Goal: Task Accomplishment & Management: Manage account settings

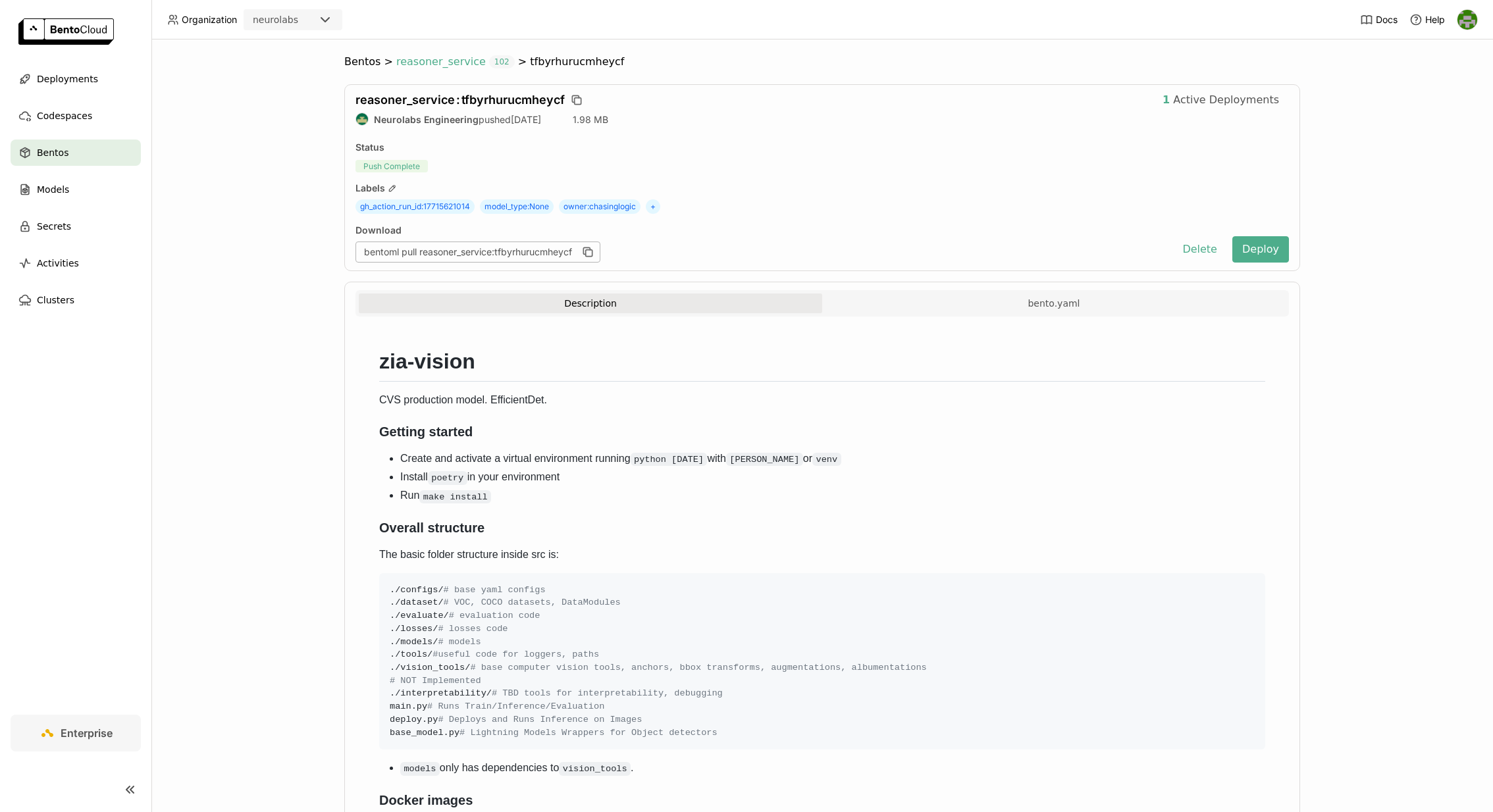
click at [443, 63] on span "reasoner_service" at bounding box center [441, 61] width 89 height 13
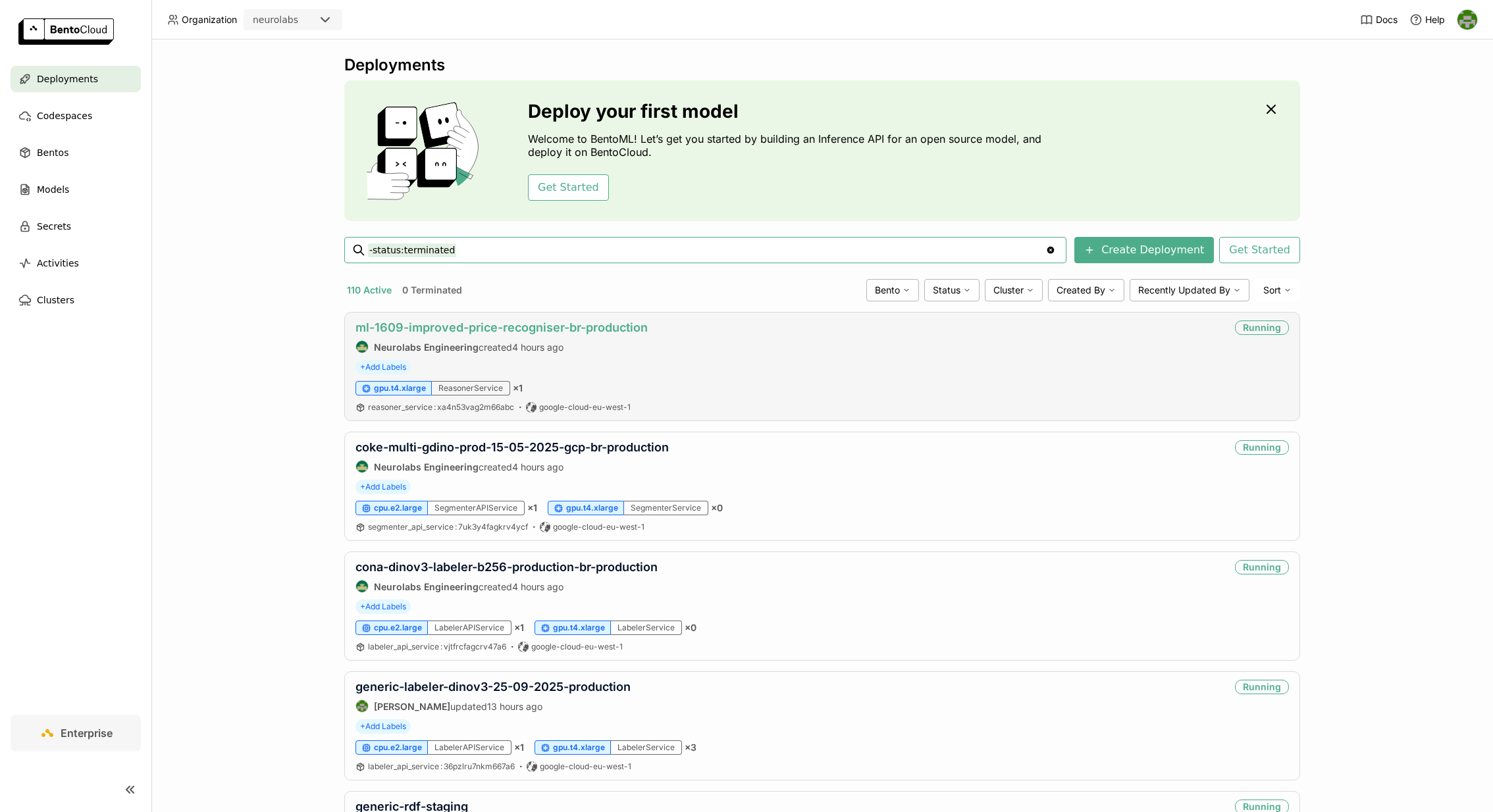
click at [537, 323] on link "ml-1609-improved-price-recogniser-br-production" at bounding box center [502, 328] width 292 height 14
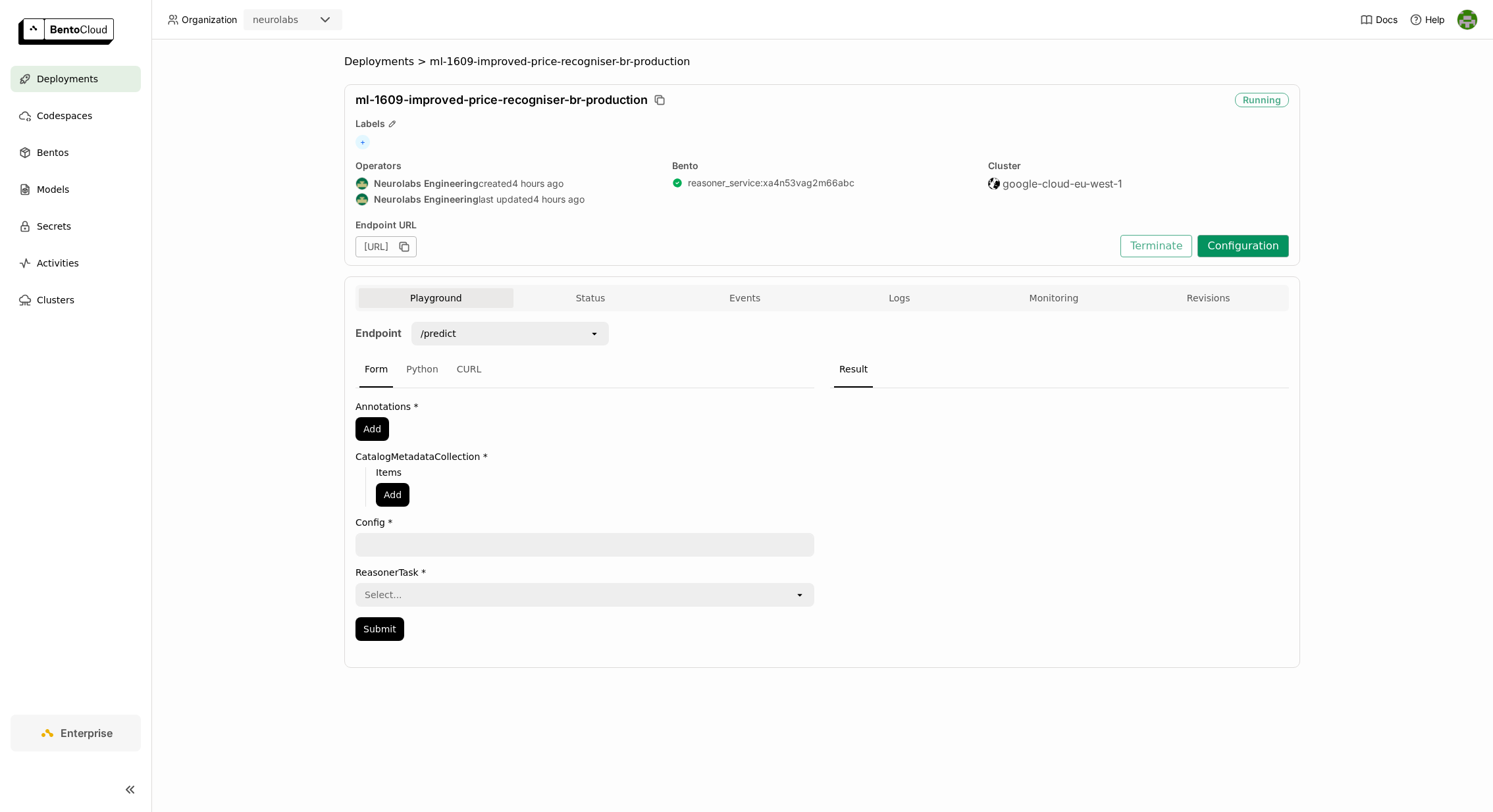
click at [1233, 250] on button "Configuration" at bounding box center [1243, 246] width 91 height 23
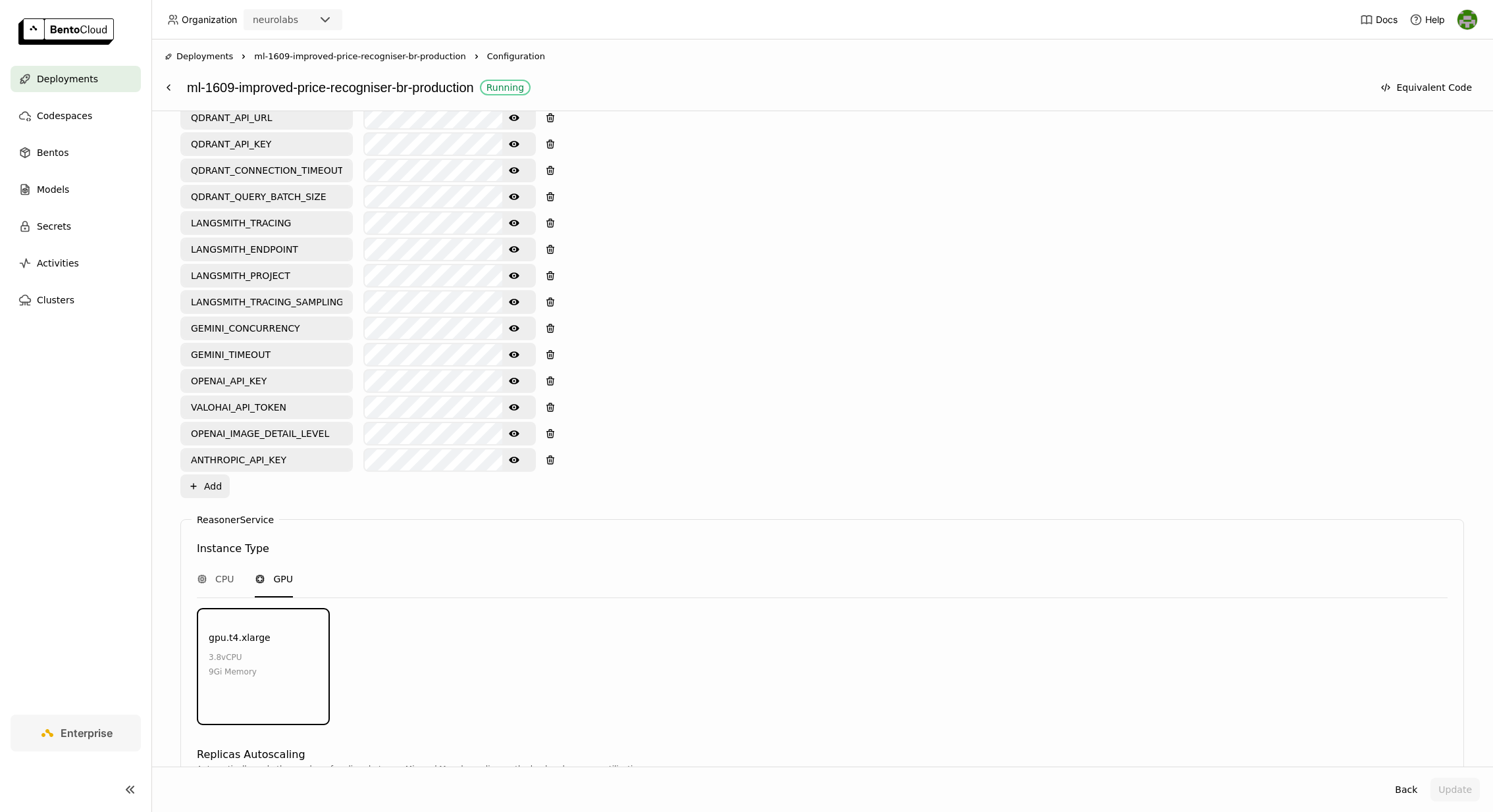
scroll to position [869, 0]
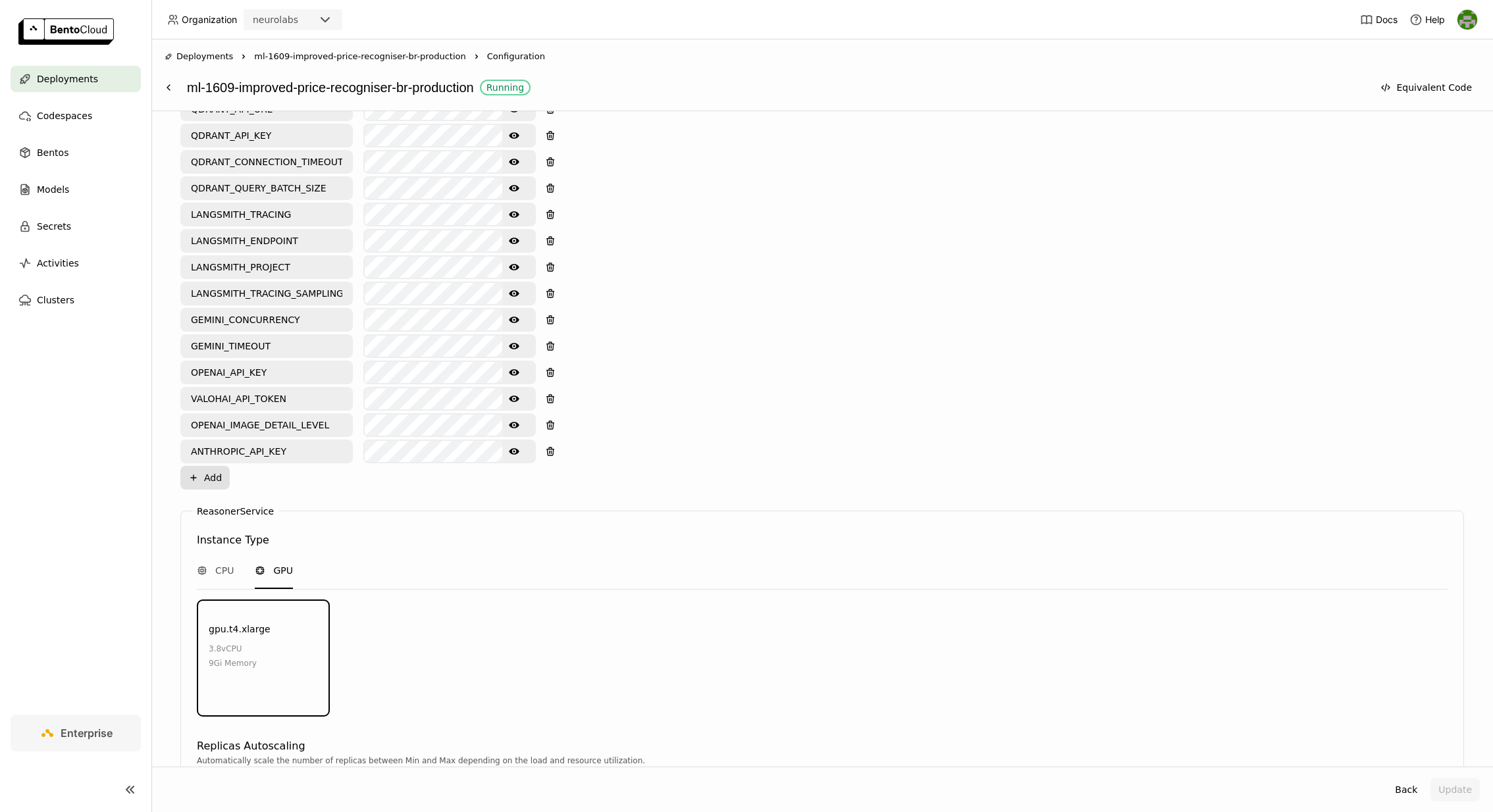
click at [219, 466] on button "Plus Add" at bounding box center [205, 478] width 49 height 24
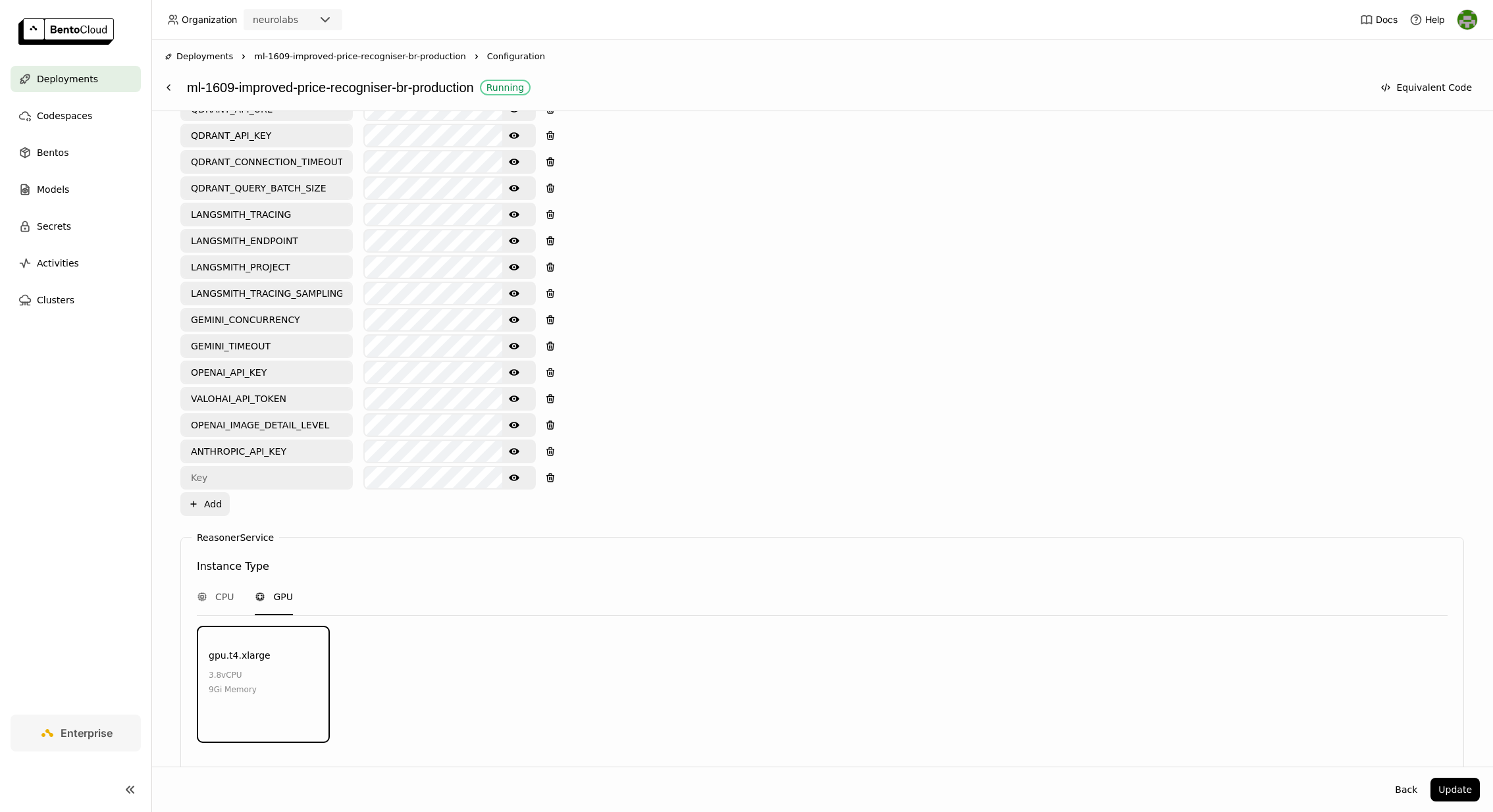
click at [245, 467] on input "text" at bounding box center [266, 478] width 170 height 21
paste input "GEMINI_MODEL_NAME"
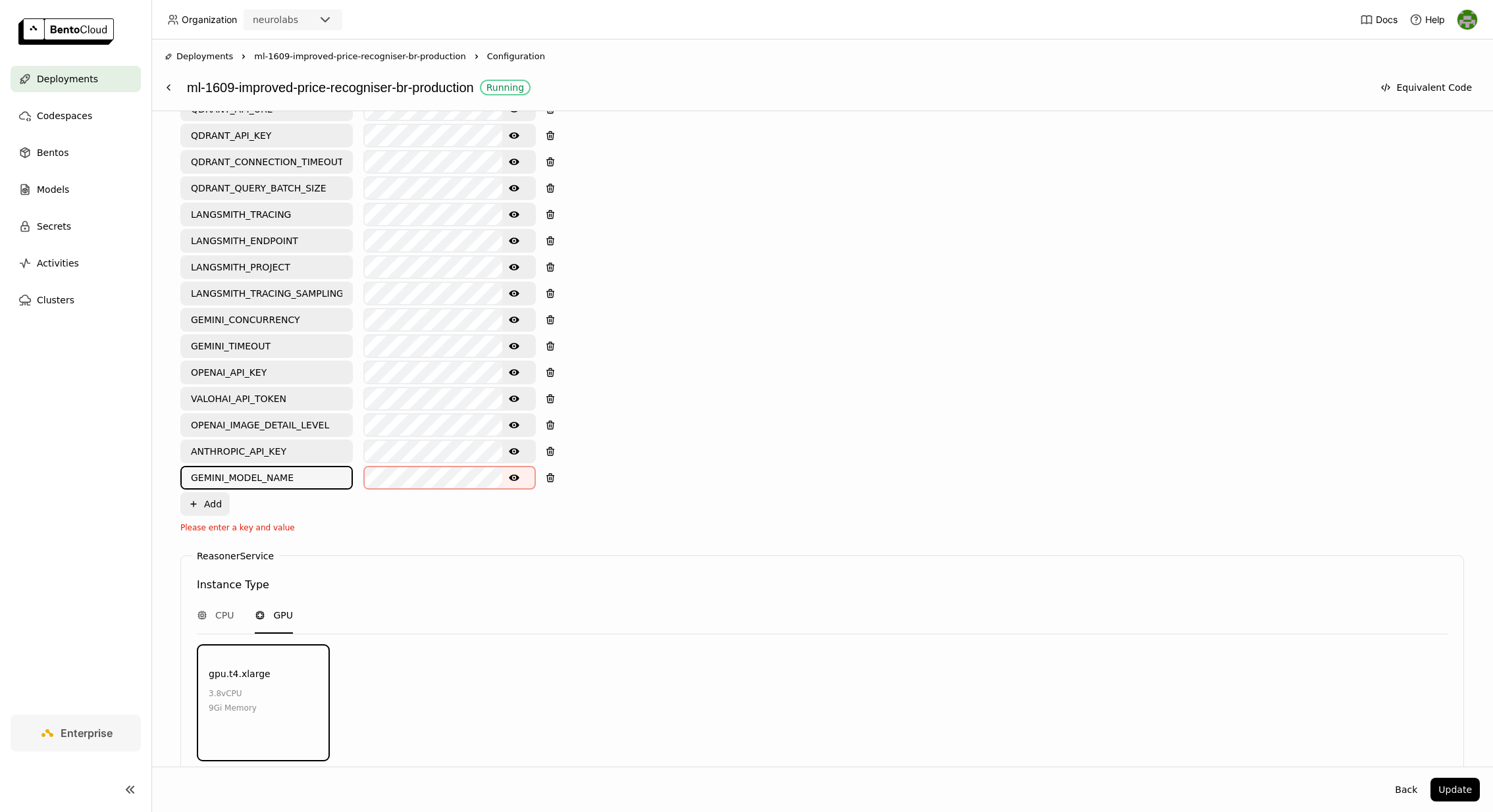
type input "GEMINI_MODEL_NAME"
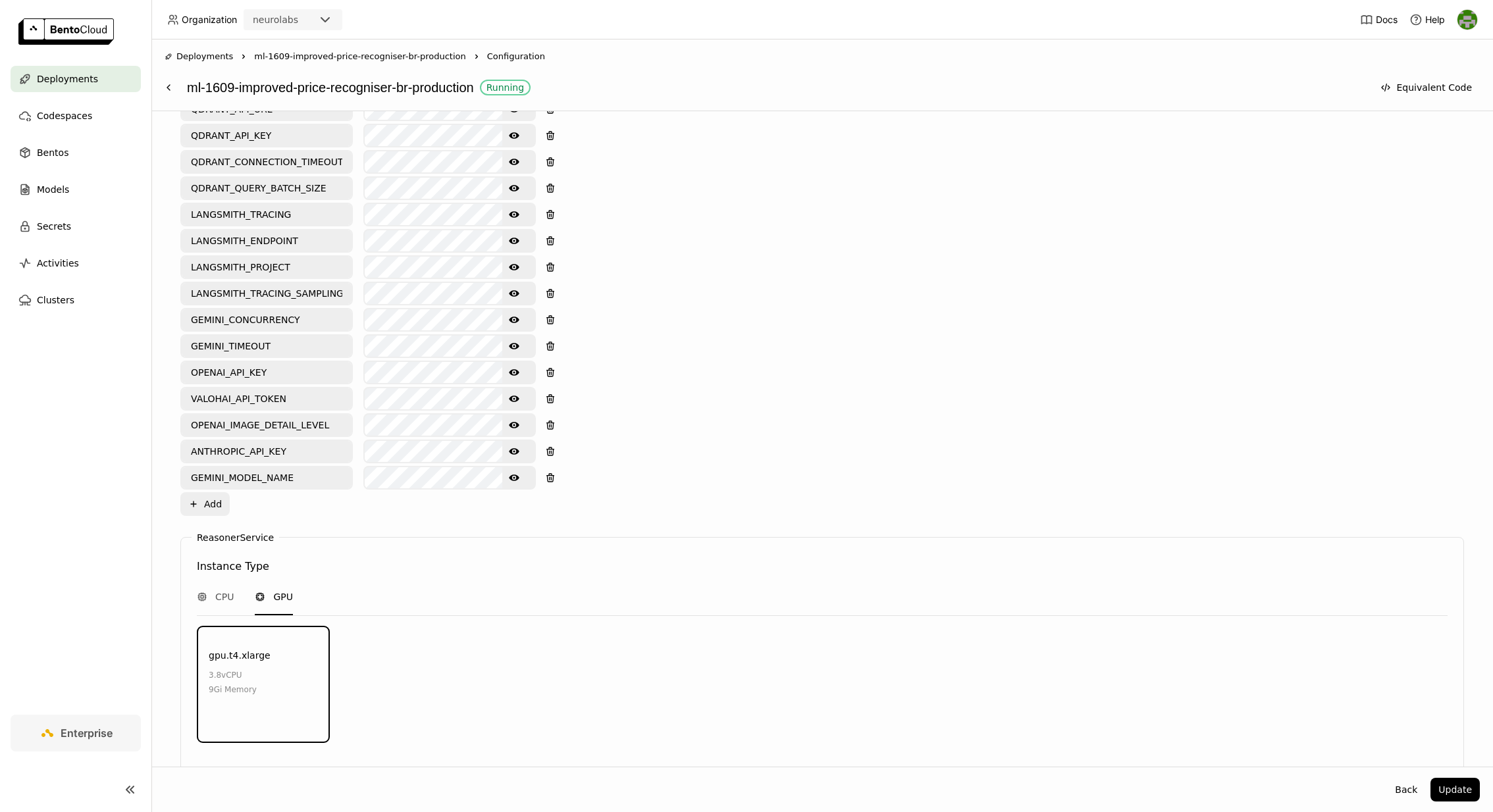
click at [514, 474] on icon "Show password text" at bounding box center [514, 478] width 10 height 7
click at [1451, 793] on button "Update" at bounding box center [1455, 789] width 49 height 24
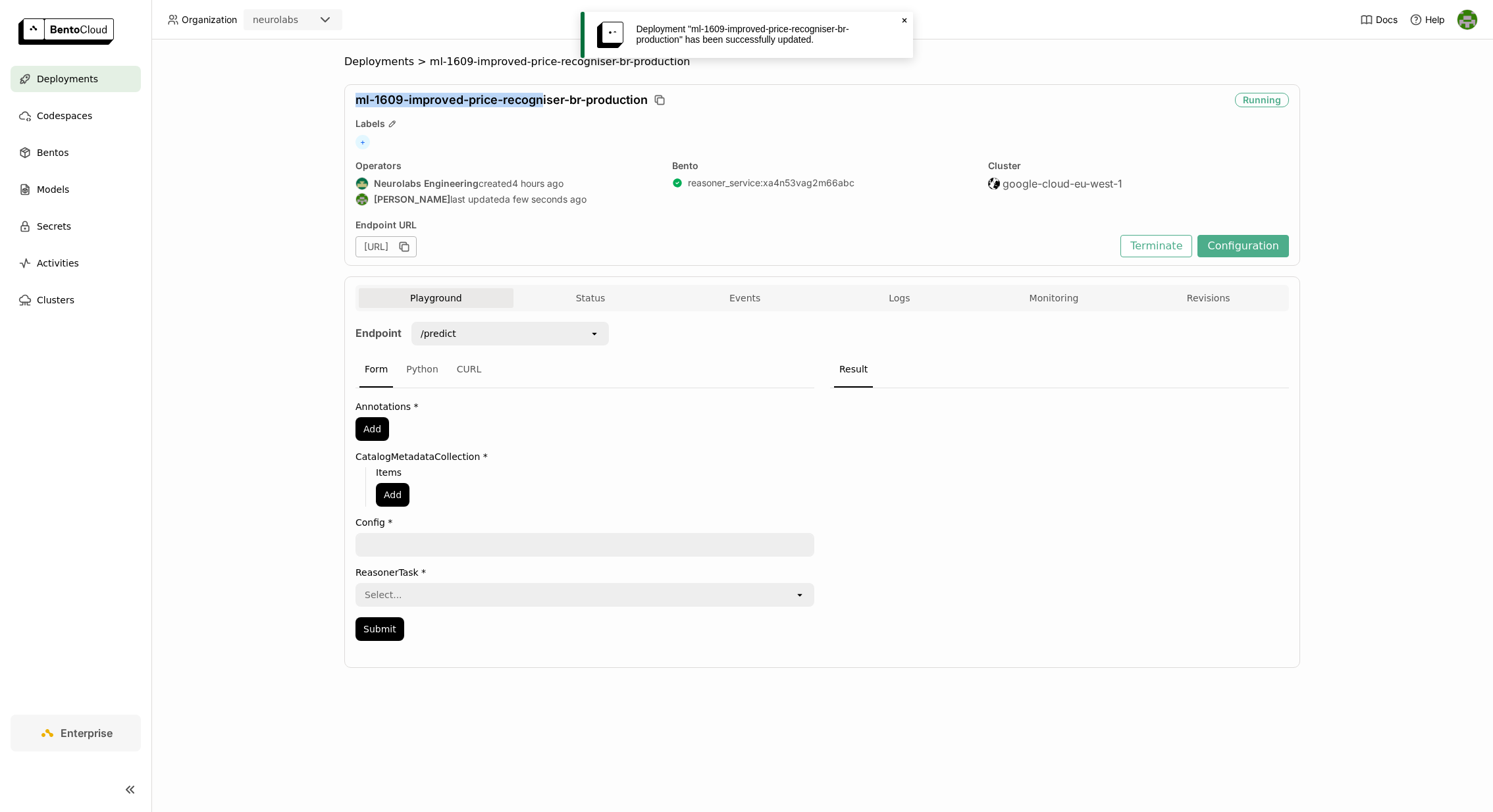
drag, startPoint x: 353, startPoint y: 100, endPoint x: 540, endPoint y: 100, distance: 187.0
click at [540, 100] on div "ml-1609-improved-price-recogniser-br-production Running Labels + Operators Neur…" at bounding box center [822, 175] width 956 height 182
copy span "ml-1609-improved-price-recogn"
click at [1242, 248] on button "Configuration" at bounding box center [1243, 246] width 91 height 23
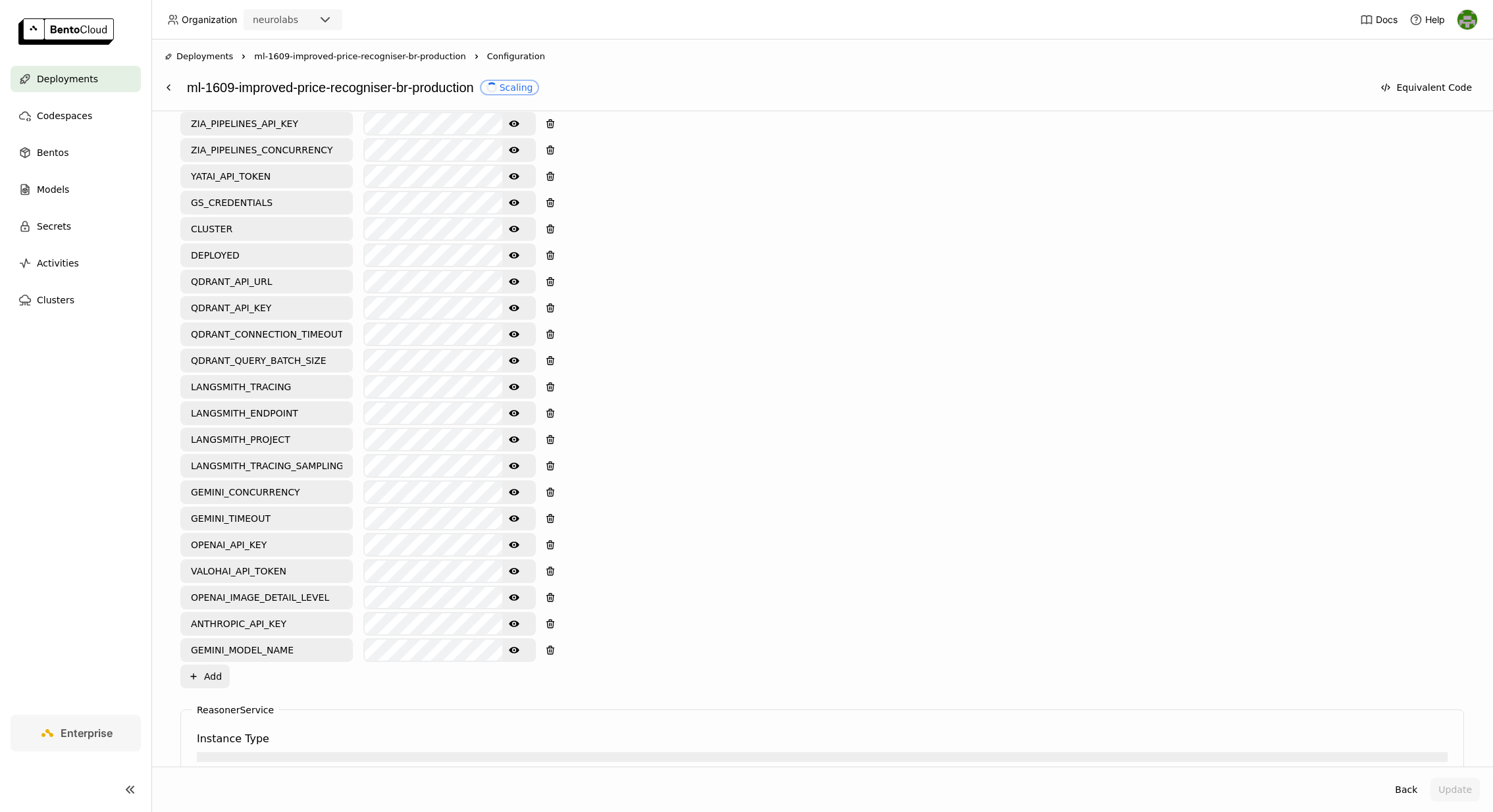
scroll to position [713, 0]
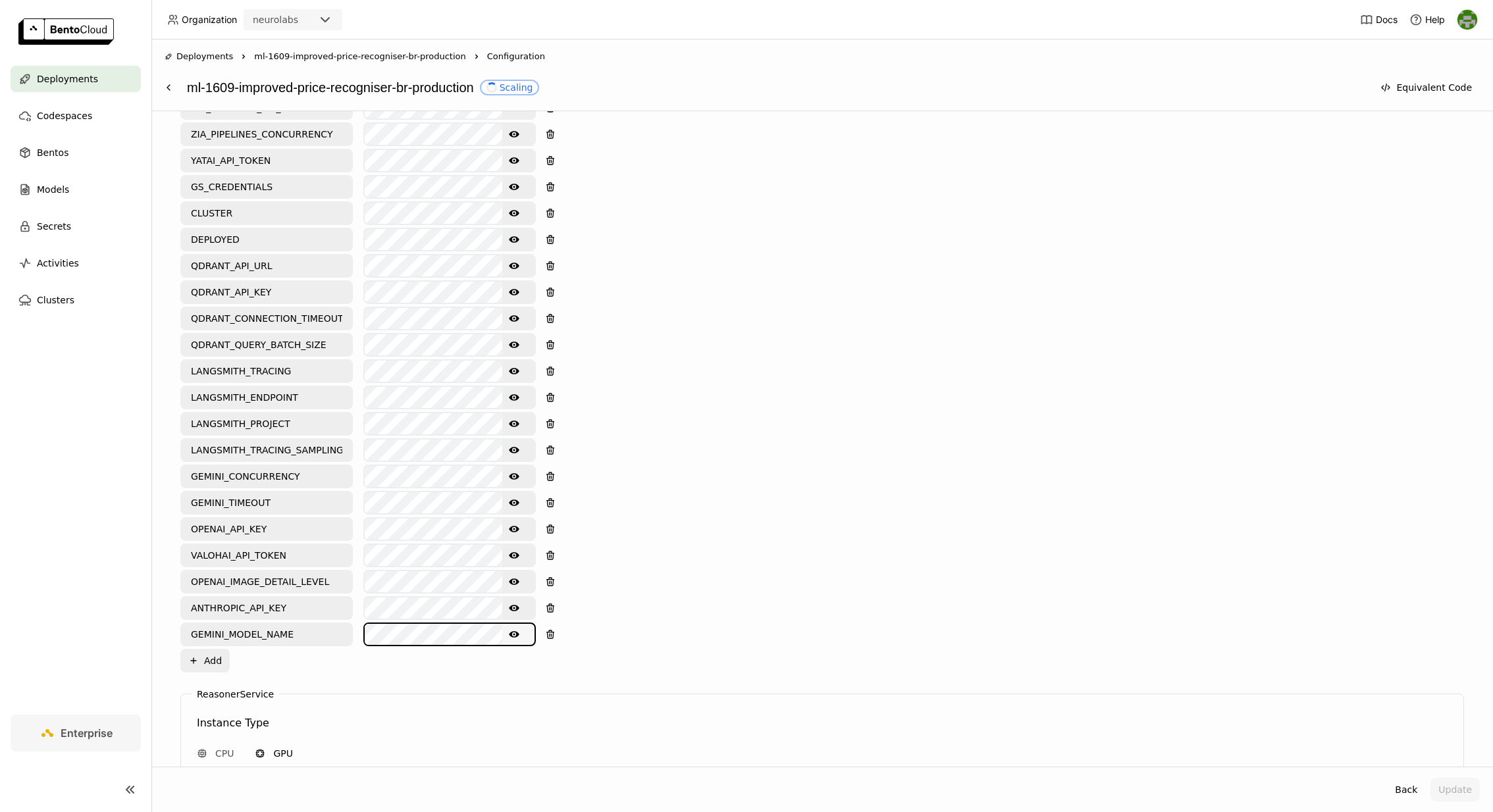
click at [522, 624] on button "Show password text" at bounding box center [514, 634] width 24 height 21
click at [1449, 788] on button "Update" at bounding box center [1455, 789] width 49 height 24
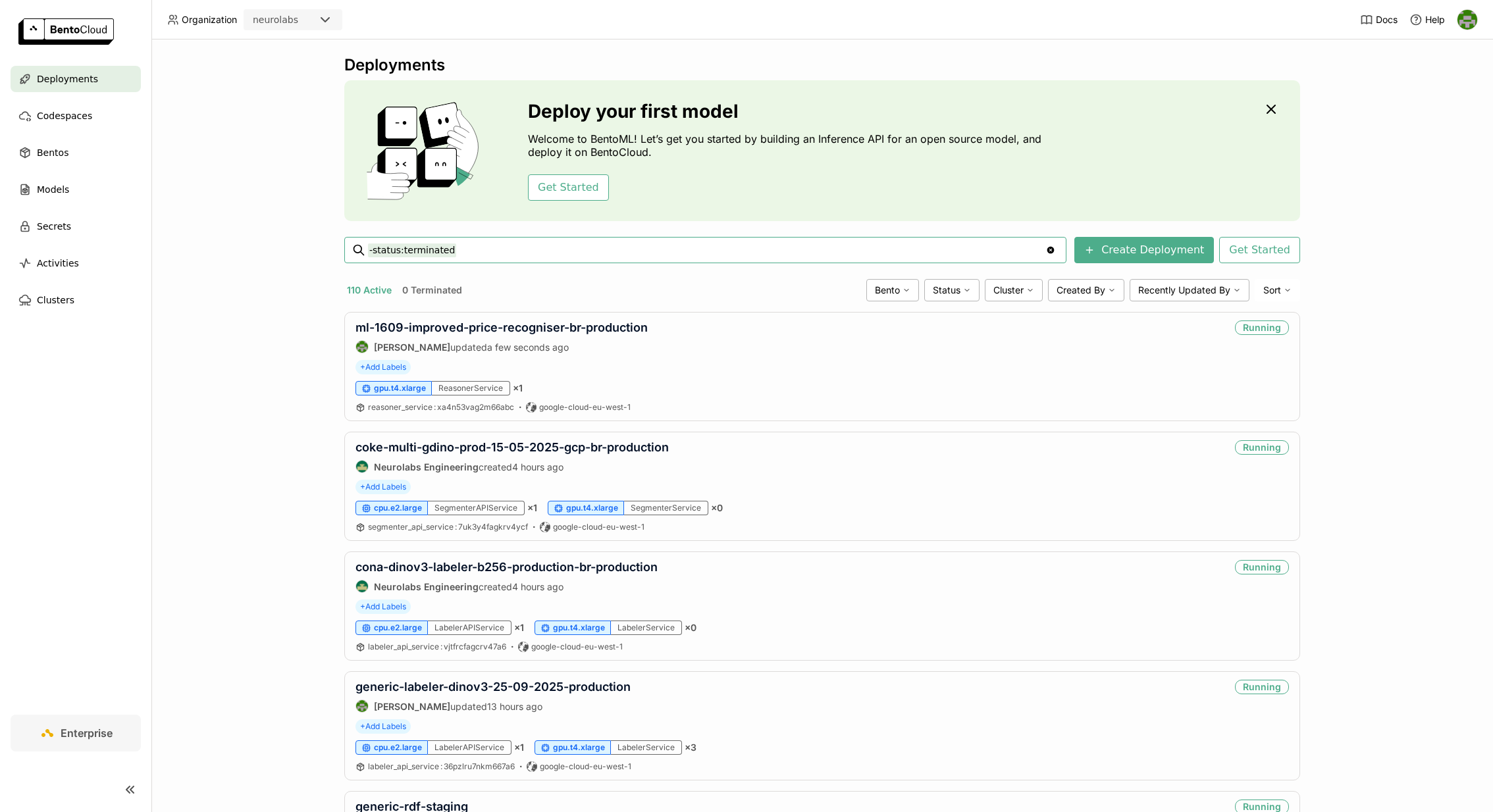
click at [477, 252] on input "-status:terminated" at bounding box center [706, 250] width 678 height 21
type input "-status:terminated ml-1609-improved-price-recogn"
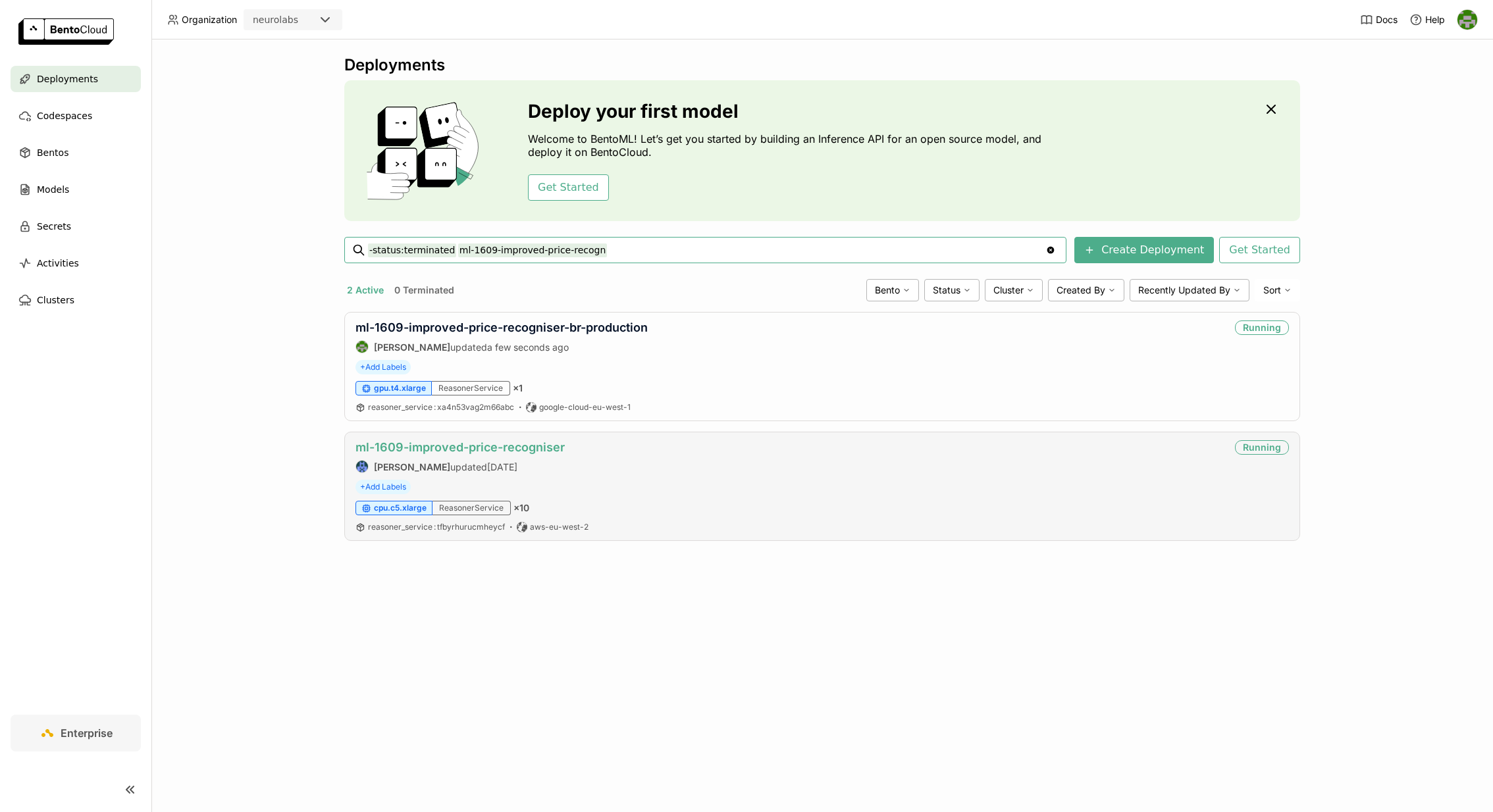
click at [492, 444] on link "ml-1609-improved-price-recogniser" at bounding box center [460, 447] width 209 height 14
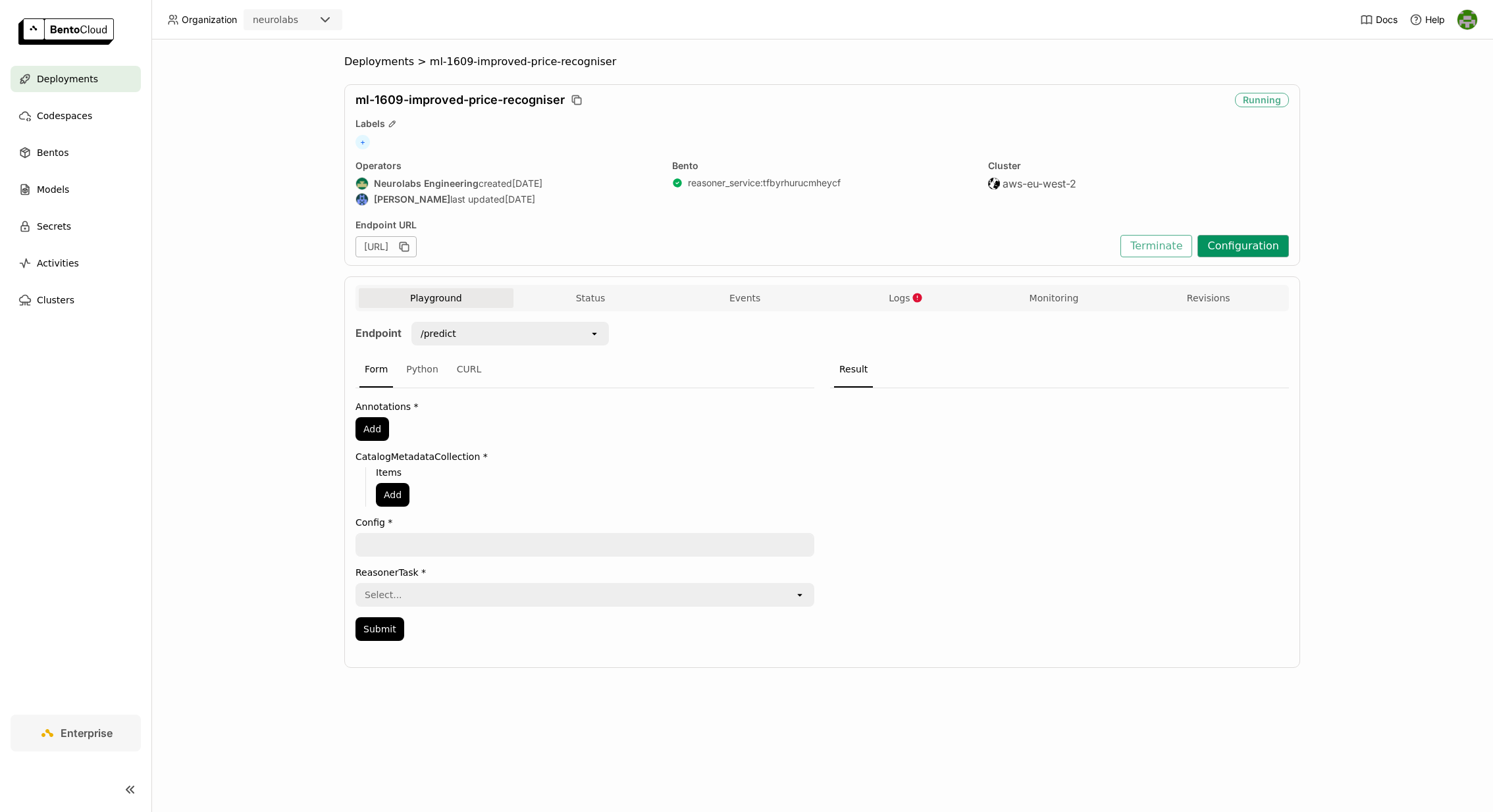
click at [1243, 242] on button "Configuration" at bounding box center [1243, 246] width 91 height 23
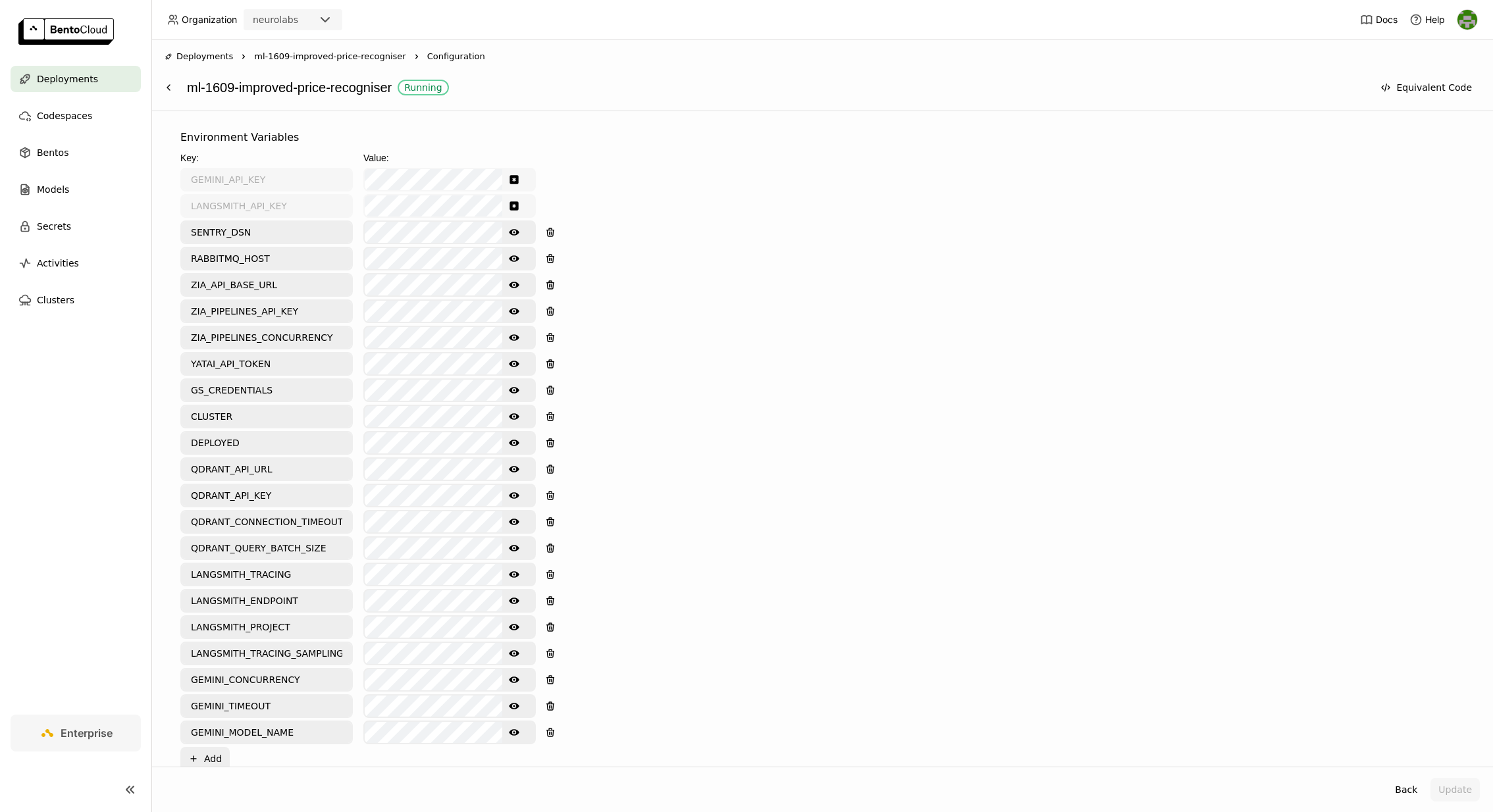
scroll to position [989, 0]
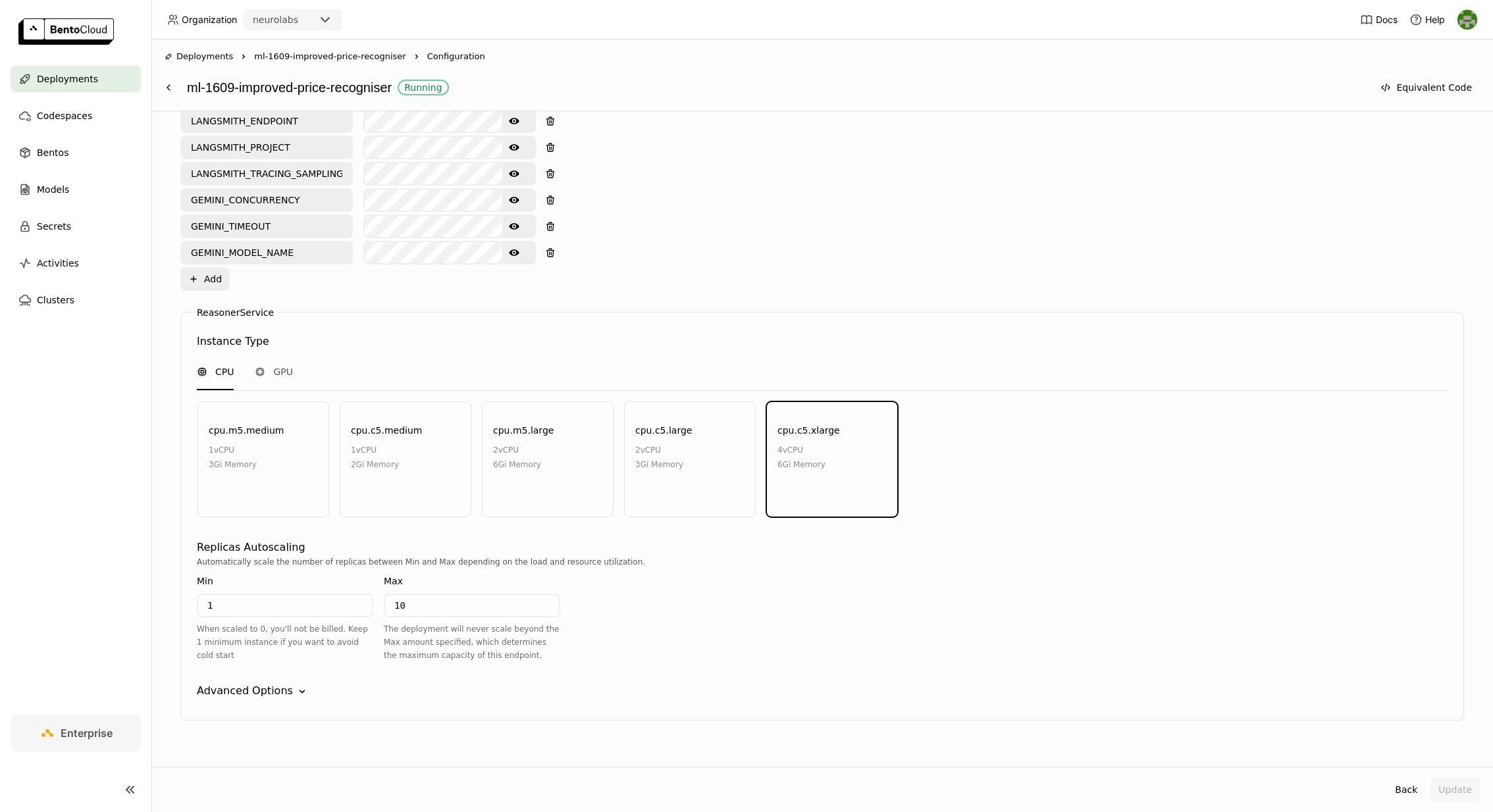
click at [511, 250] on icon "Show password text" at bounding box center [514, 253] width 10 height 7
